Goal: Information Seeking & Learning: Compare options

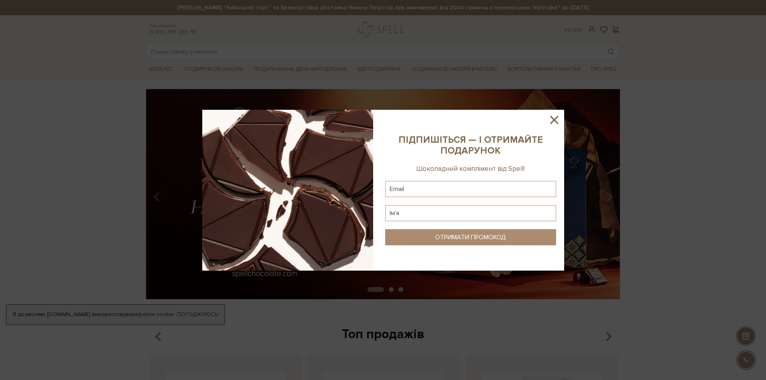
click at [554, 119] on icon at bounding box center [554, 120] width 8 height 8
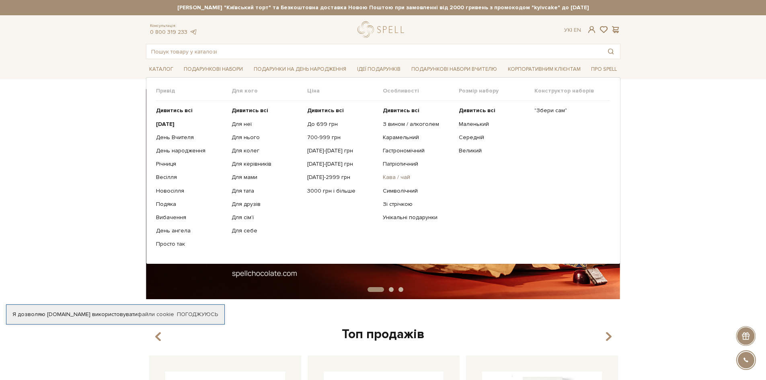
click at [403, 176] on link "Кава / чай" at bounding box center [418, 177] width 70 height 7
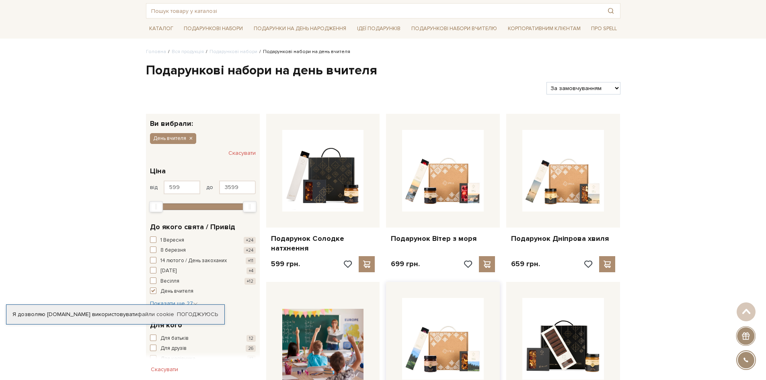
scroll to position [40, 0]
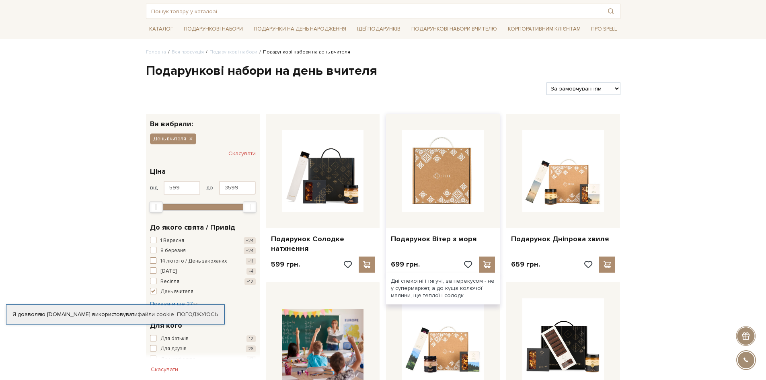
click at [436, 177] on img at bounding box center [443, 171] width 82 height 82
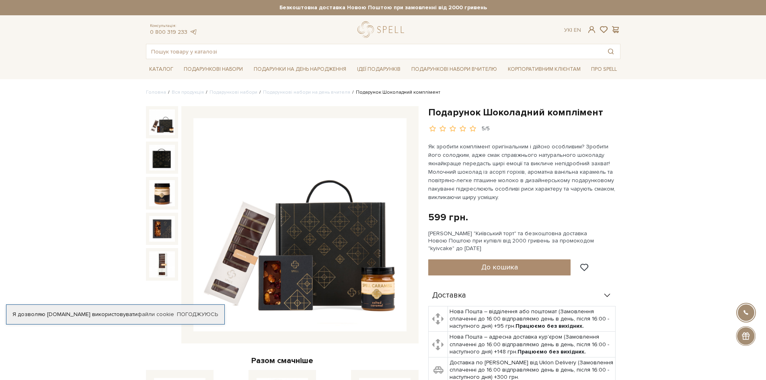
scroll to position [40, 0]
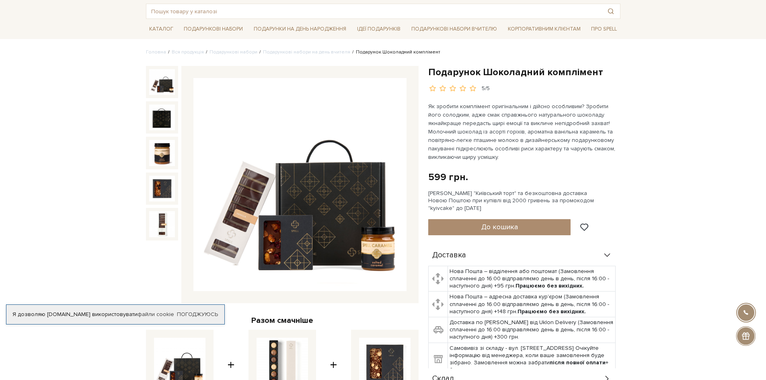
click at [353, 191] on img at bounding box center [299, 184] width 213 height 213
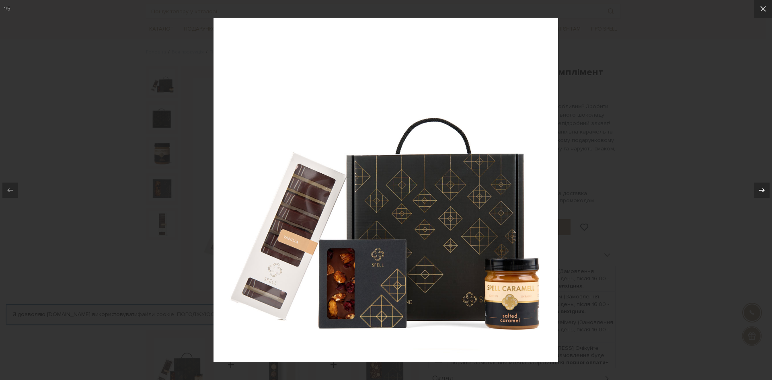
click at [763, 193] on icon at bounding box center [762, 190] width 10 height 10
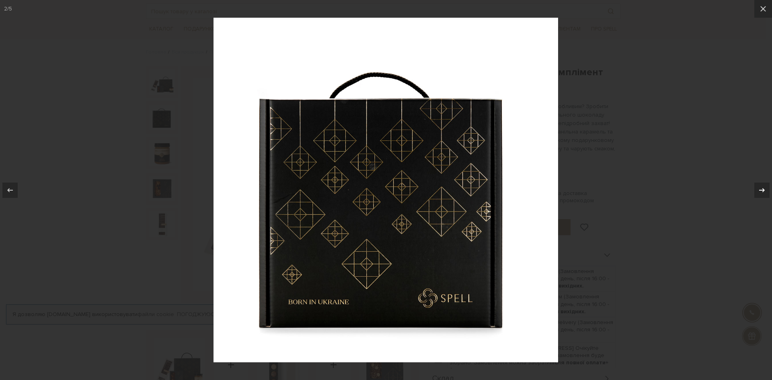
click at [763, 193] on icon at bounding box center [762, 190] width 10 height 10
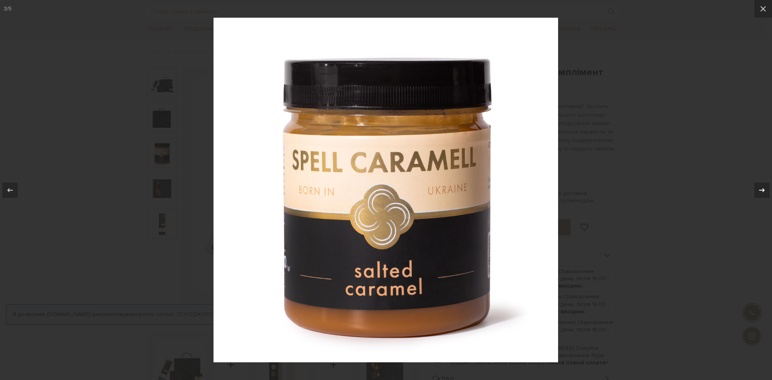
click at [763, 193] on icon at bounding box center [762, 190] width 10 height 10
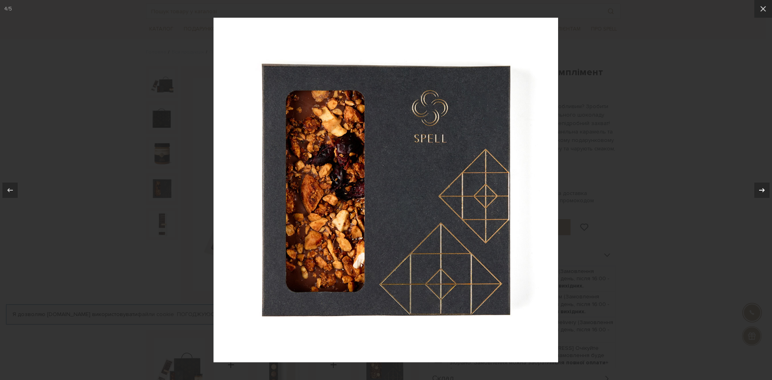
click at [763, 193] on icon at bounding box center [762, 190] width 10 height 10
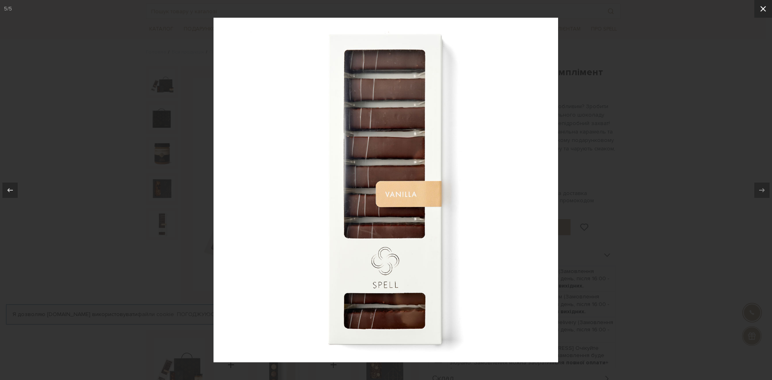
click at [765, 9] on icon at bounding box center [763, 9] width 10 height 10
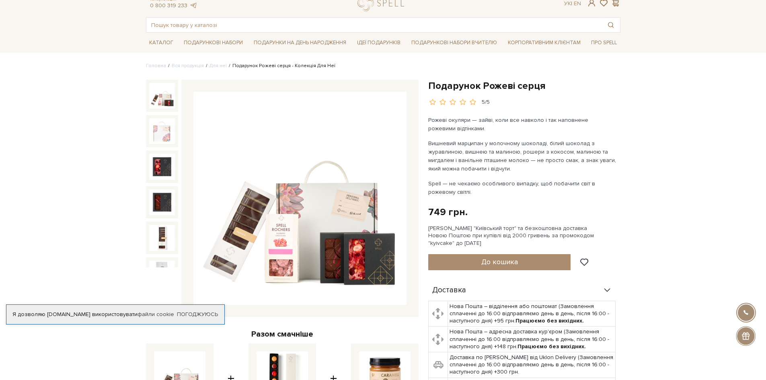
scroll to position [40, 0]
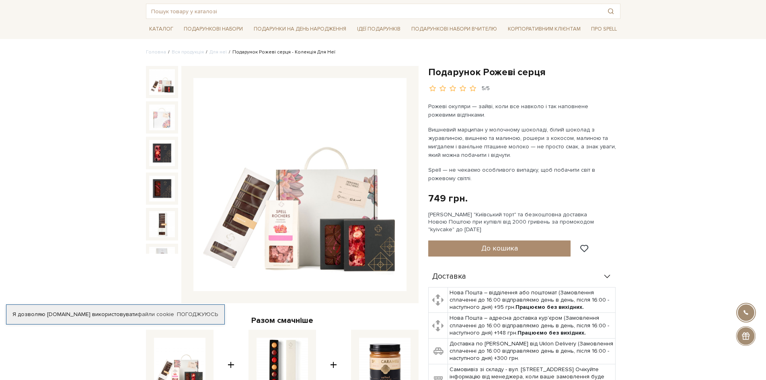
click at [367, 187] on img at bounding box center [299, 184] width 213 height 213
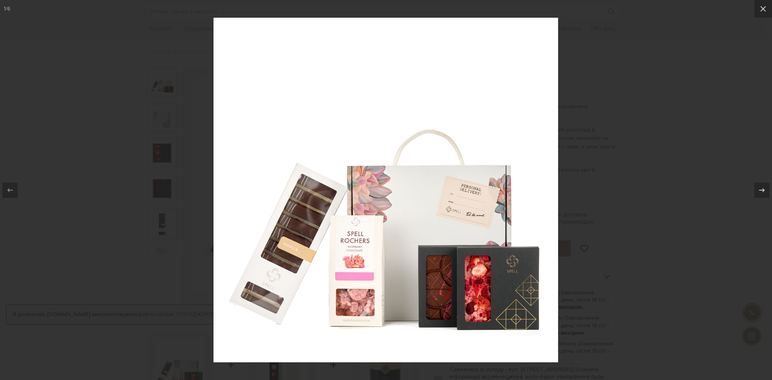
click at [582, 47] on div at bounding box center [386, 190] width 772 height 380
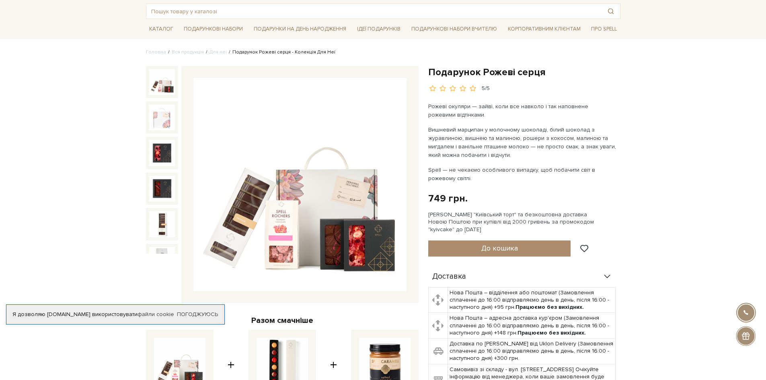
click at [337, 150] on img at bounding box center [299, 184] width 213 height 213
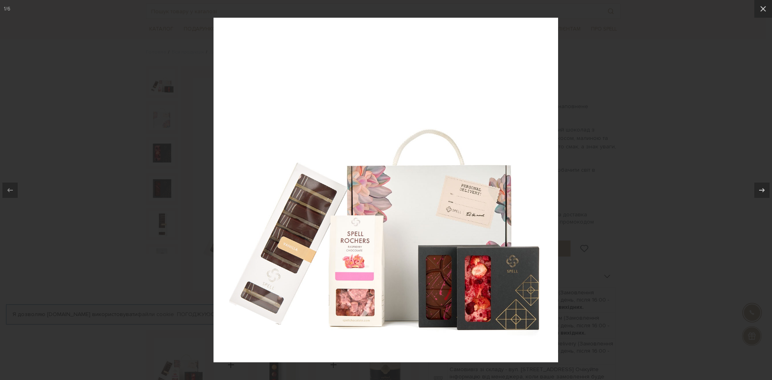
click at [610, 171] on div at bounding box center [386, 190] width 772 height 380
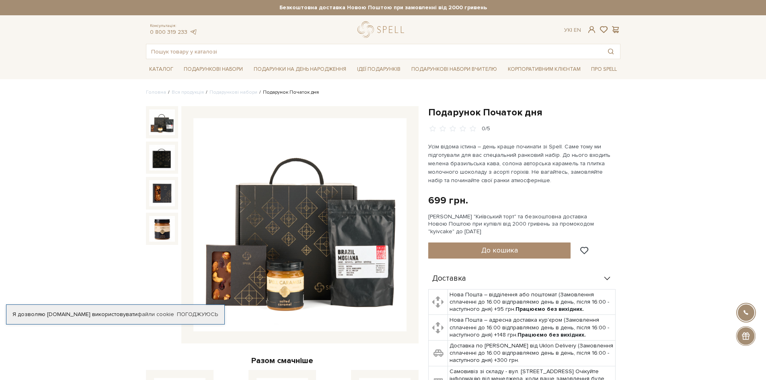
click at [350, 261] on img at bounding box center [299, 224] width 213 height 213
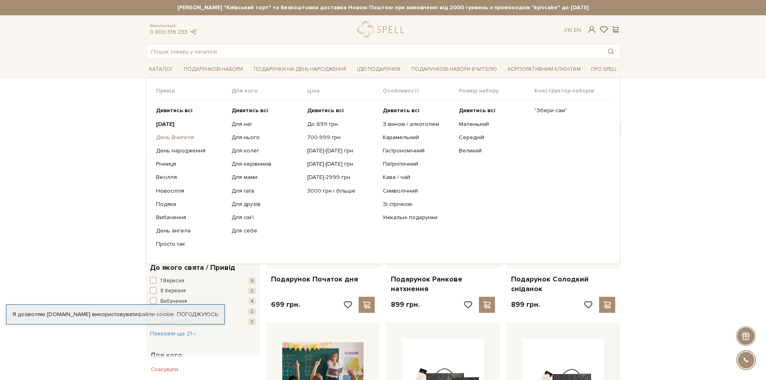
click at [178, 137] on link "День Вчителя" at bounding box center [191, 137] width 70 height 7
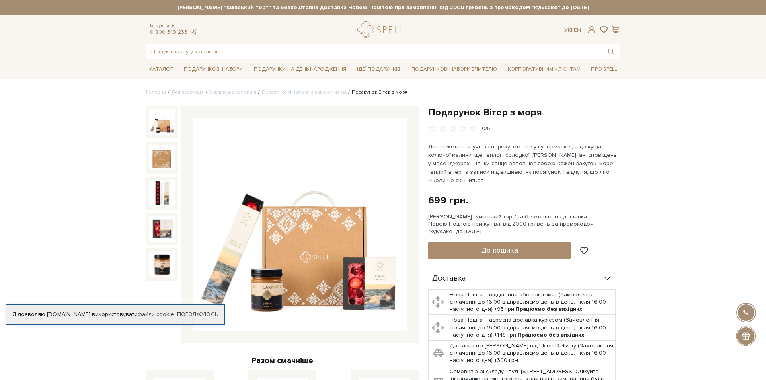
click at [162, 117] on img at bounding box center [162, 122] width 26 height 26
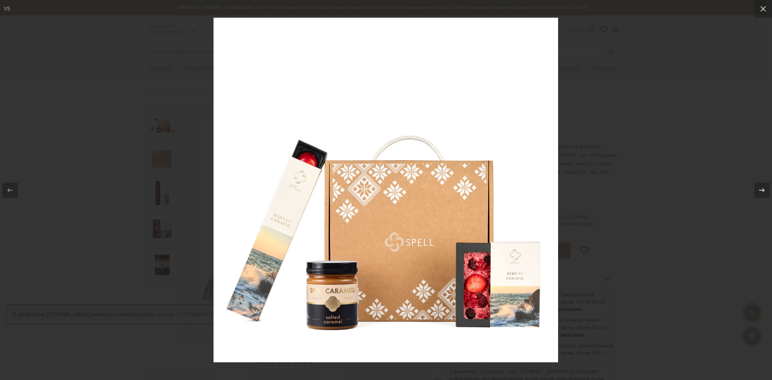
click at [715, 42] on div at bounding box center [386, 190] width 772 height 380
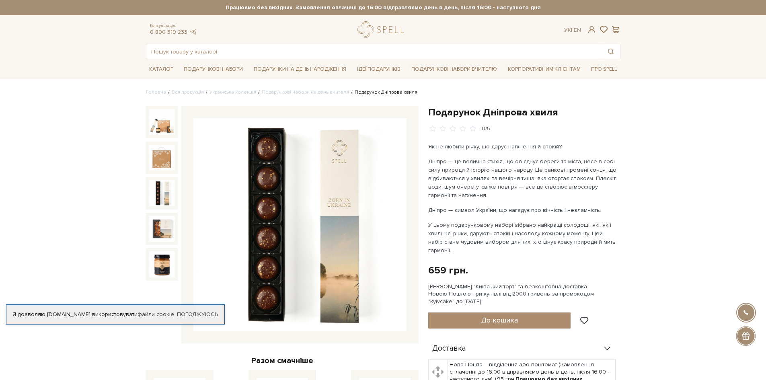
click at [160, 198] on img at bounding box center [162, 193] width 26 height 26
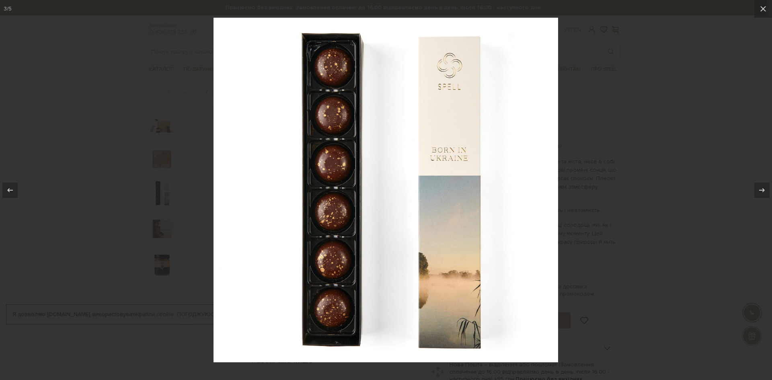
click at [161, 197] on div at bounding box center [386, 190] width 772 height 380
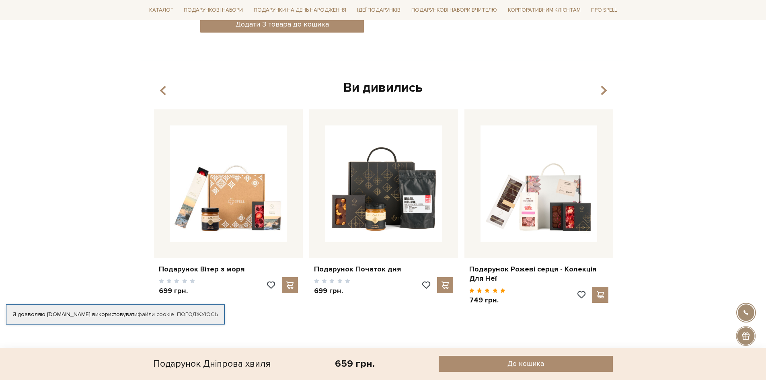
scroll to position [523, 0]
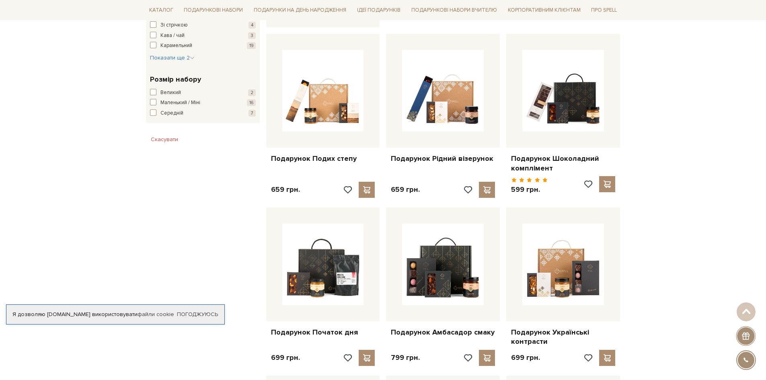
scroll to position [523, 0]
